Goal: Information Seeking & Learning: Learn about a topic

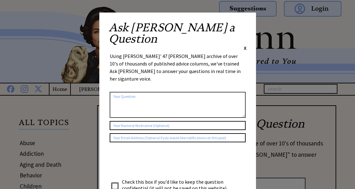
click at [246, 45] on span "X" at bounding box center [244, 48] width 3 height 6
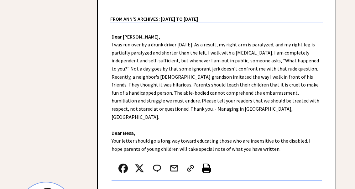
scroll to position [426, 0]
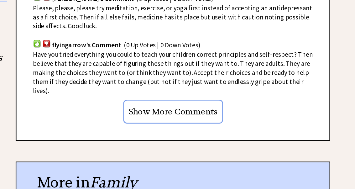
scroll to position [612, 0]
click at [179, 99] on input "Show More Comments" at bounding box center [217, 108] width 76 height 18
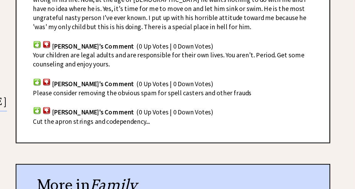
scroll to position [717, 0]
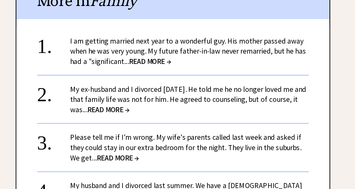
scroll to position [856, 0]
click at [183, 66] on span "READ MORE →" at bounding box center [199, 69] width 32 height 7
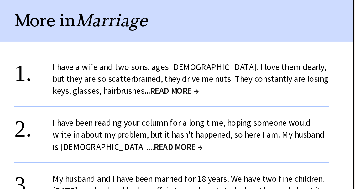
scroll to position [550, 0]
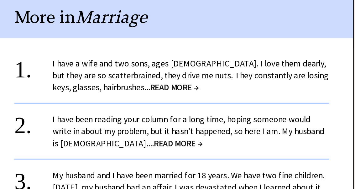
click at [202, 100] on span "READ MORE →" at bounding box center [218, 103] width 32 height 7
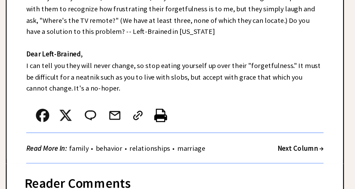
scroll to position [234, 0]
click at [149, 157] on div "Reader Comments" at bounding box center [216, 162] width 213 height 10
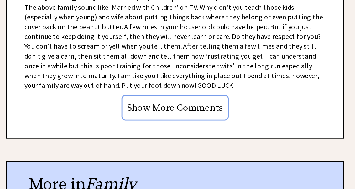
scroll to position [537, 0]
